Goal: Task Accomplishment & Management: Complete application form

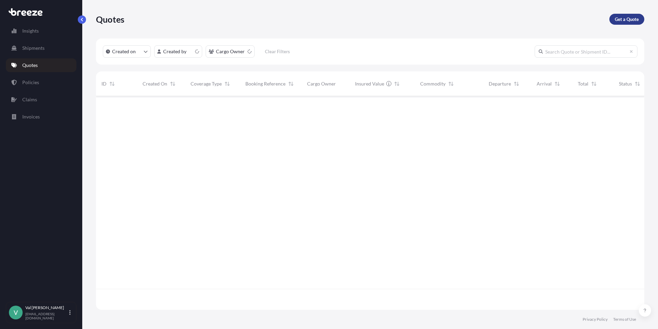
scroll to position [212, 544]
click at [616, 18] on p "Get a Quote" at bounding box center [627, 19] width 24 height 7
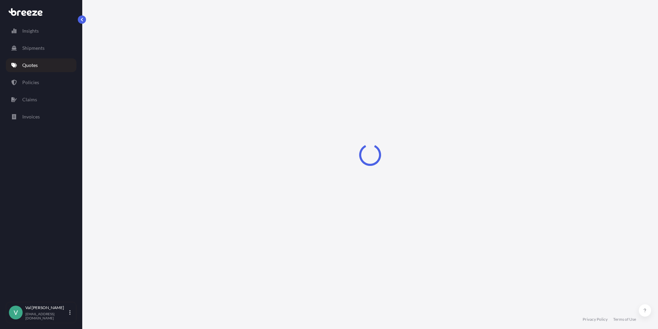
select select "Sea"
select select "1"
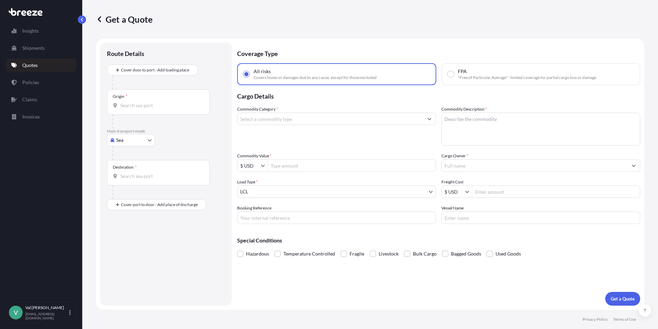
click at [139, 139] on body "Insights Shipments Quotes Policies Claims Invoices V [PERSON_NAME] [PERSON_NAME…" at bounding box center [329, 164] width 658 height 329
click at [140, 179] on div "Road" at bounding box center [131, 182] width 43 height 12
select select "Road"
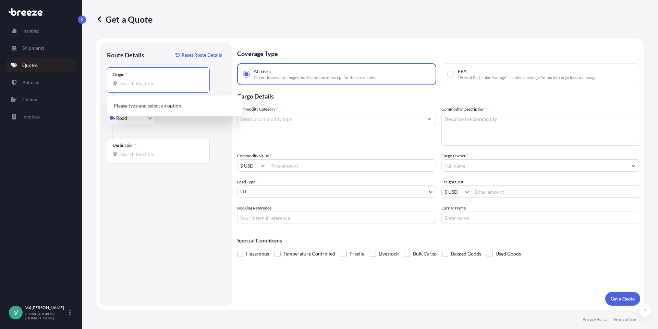
click at [148, 86] on input "Origin *" at bounding box center [160, 83] width 81 height 7
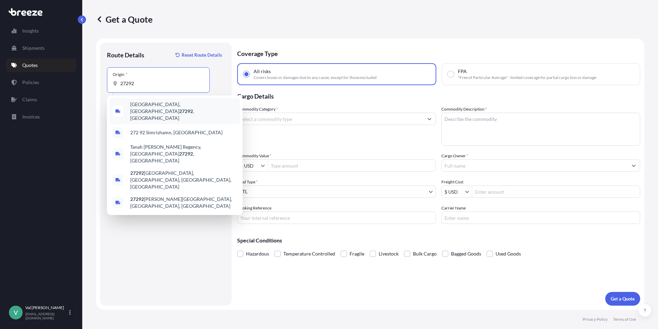
click at [153, 106] on span "[GEOGRAPHIC_DATA] , [GEOGRAPHIC_DATA]" at bounding box center [183, 111] width 107 height 21
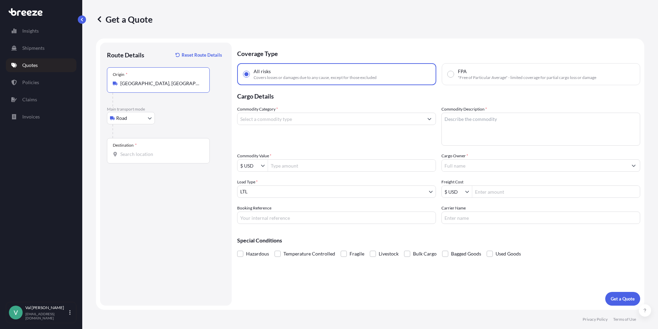
type input "[GEOGRAPHIC_DATA], [GEOGRAPHIC_DATA]"
click at [147, 153] on input "Destination *" at bounding box center [160, 154] width 81 height 7
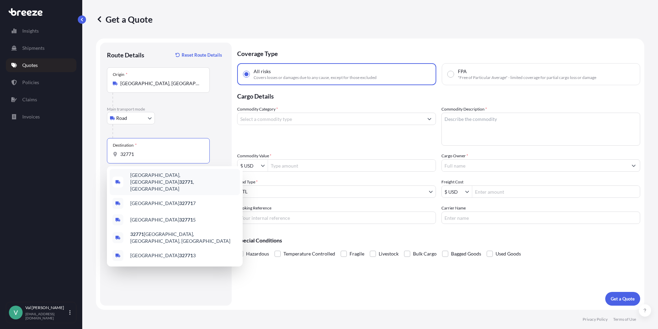
click at [151, 175] on span "[GEOGRAPHIC_DATA] , [GEOGRAPHIC_DATA]" at bounding box center [183, 181] width 107 height 21
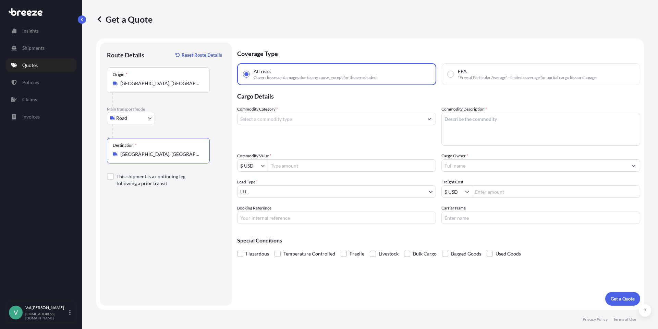
type input "[GEOGRAPHIC_DATA], [GEOGRAPHIC_DATA]"
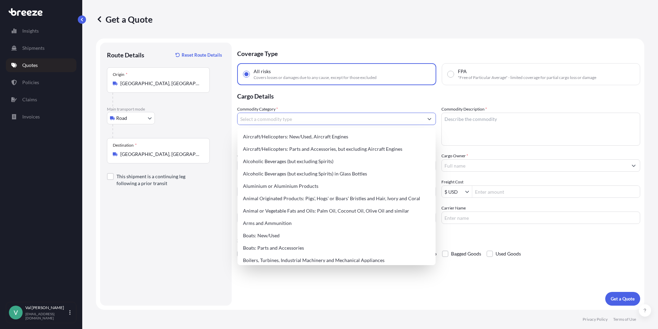
click at [268, 120] on input "Commodity Category *" at bounding box center [331, 118] width 186 height 12
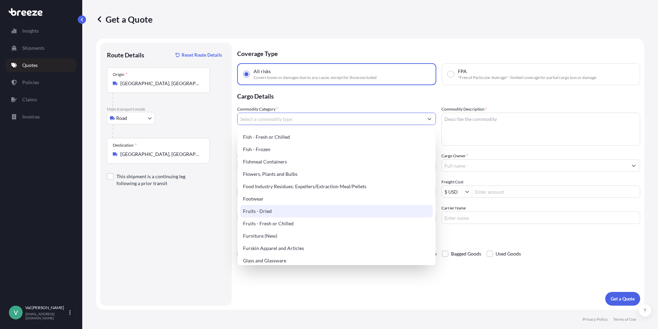
scroll to position [578, 0]
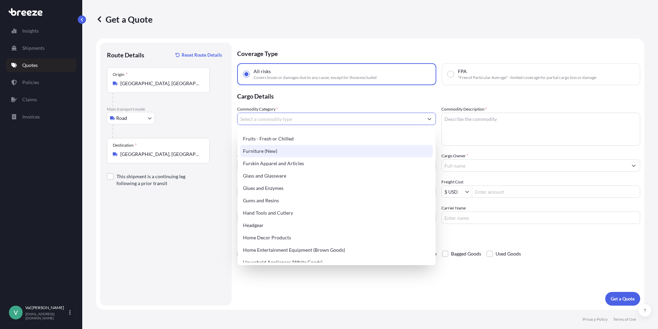
click at [277, 150] on div "Furniture (New)" at bounding box center [336, 151] width 193 height 12
type input "Furniture (New)"
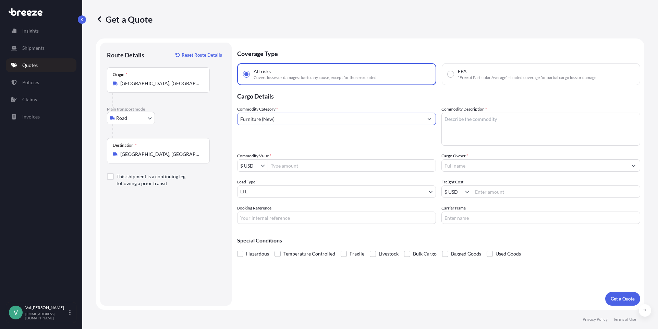
click at [291, 164] on input "Commodity Value *" at bounding box center [352, 165] width 168 height 12
type input "21,806"
click at [312, 218] on input "Booking Reference" at bounding box center [336, 217] width 199 height 12
type input "P504-001047"
click at [474, 117] on textarea "Commodity Description *" at bounding box center [541, 128] width 199 height 33
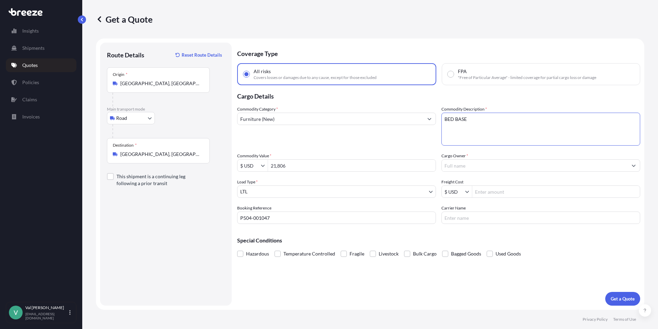
type textarea "BED BASE"
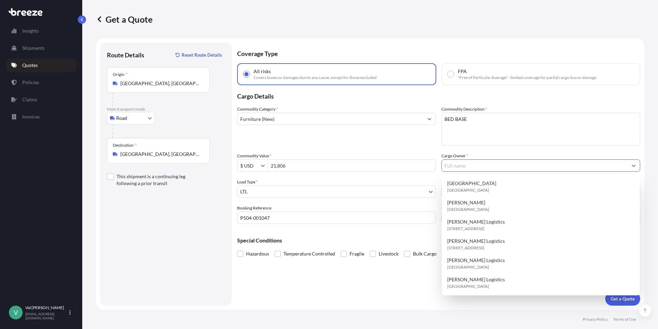
click at [479, 164] on input "Cargo Owner *" at bounding box center [535, 165] width 186 height 12
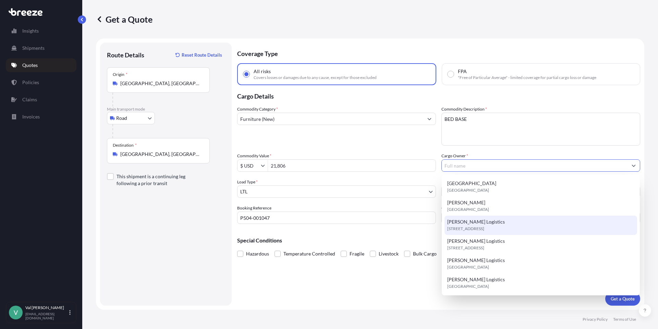
click at [485, 224] on div "[PERSON_NAME] Logistics [STREET_ADDRESS]" at bounding box center [541, 224] width 193 height 19
type input "[PERSON_NAME] Logistics"
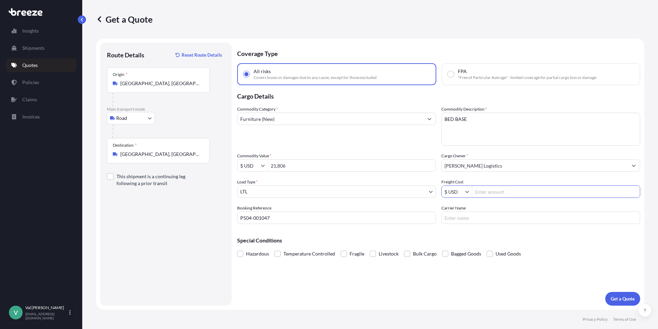
click at [503, 193] on input "Freight Cost" at bounding box center [557, 191] width 168 height 12
type input "1,114.65"
click at [504, 218] on input "Carrier Name" at bounding box center [541, 217] width 199 height 12
type input "TFORCE"
click at [624, 296] on p "Get a Quote" at bounding box center [623, 298] width 24 height 7
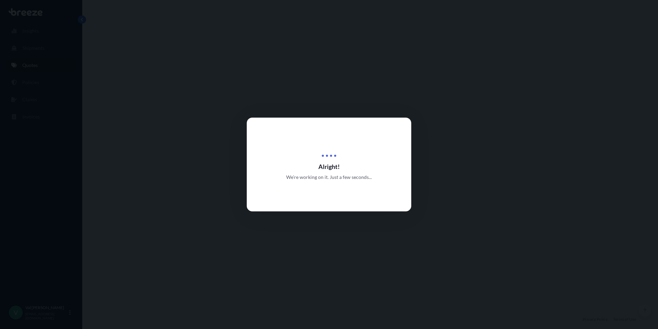
select select "Road"
select select "1"
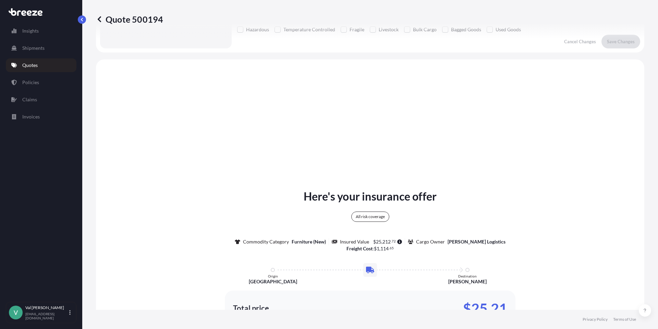
scroll to position [249, 0]
